Goal: Browse casually: Explore the website without a specific task or goal

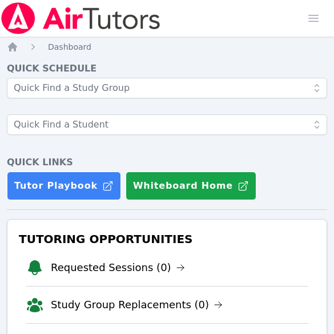
click at [259, 26] on div "Home Sessions Study Groups Students Messages Open user menu Melissa Obichukwu O…" at bounding box center [167, 18] width 334 height 37
